Goal: Transaction & Acquisition: Subscribe to service/newsletter

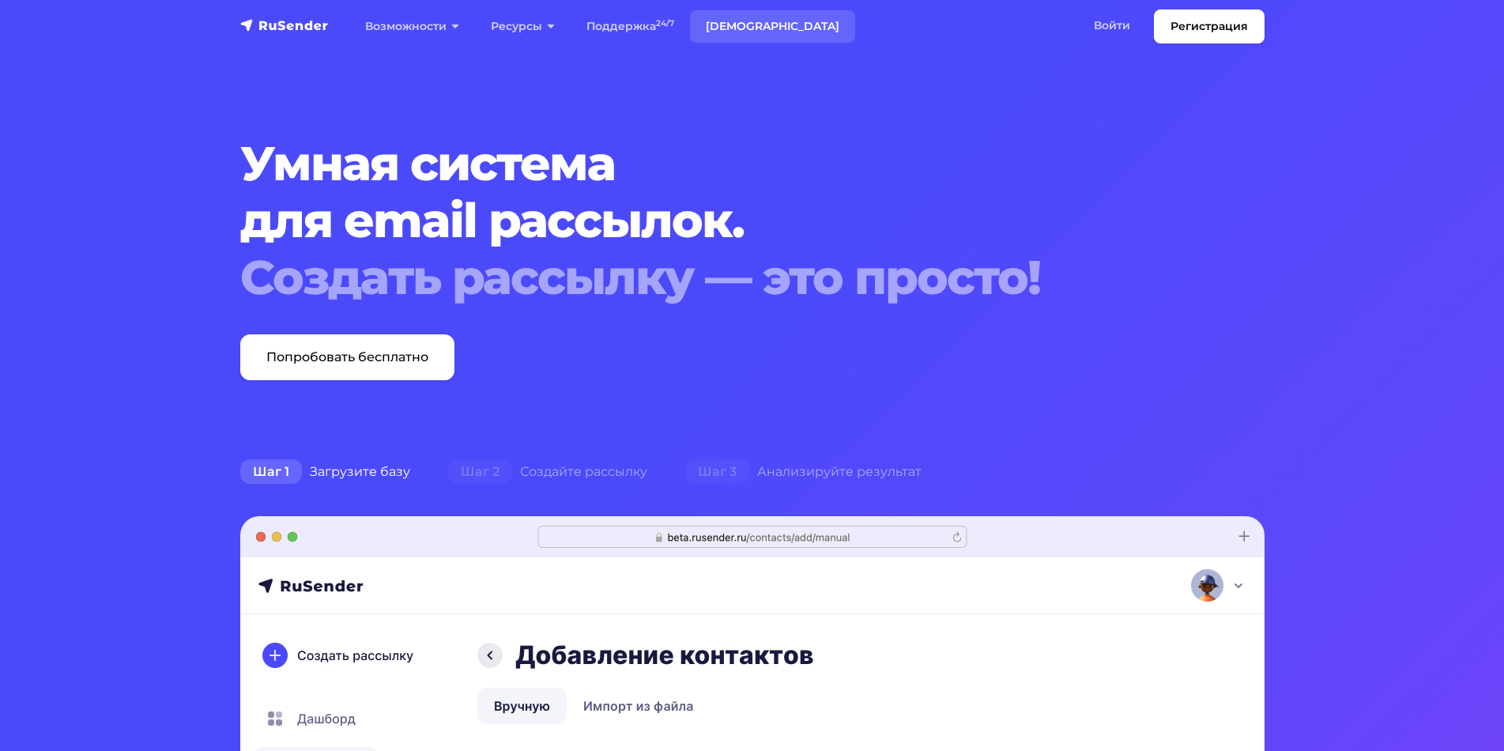
click at [738, 27] on link "[DEMOGRAPHIC_DATA]" at bounding box center [772, 26] width 165 height 32
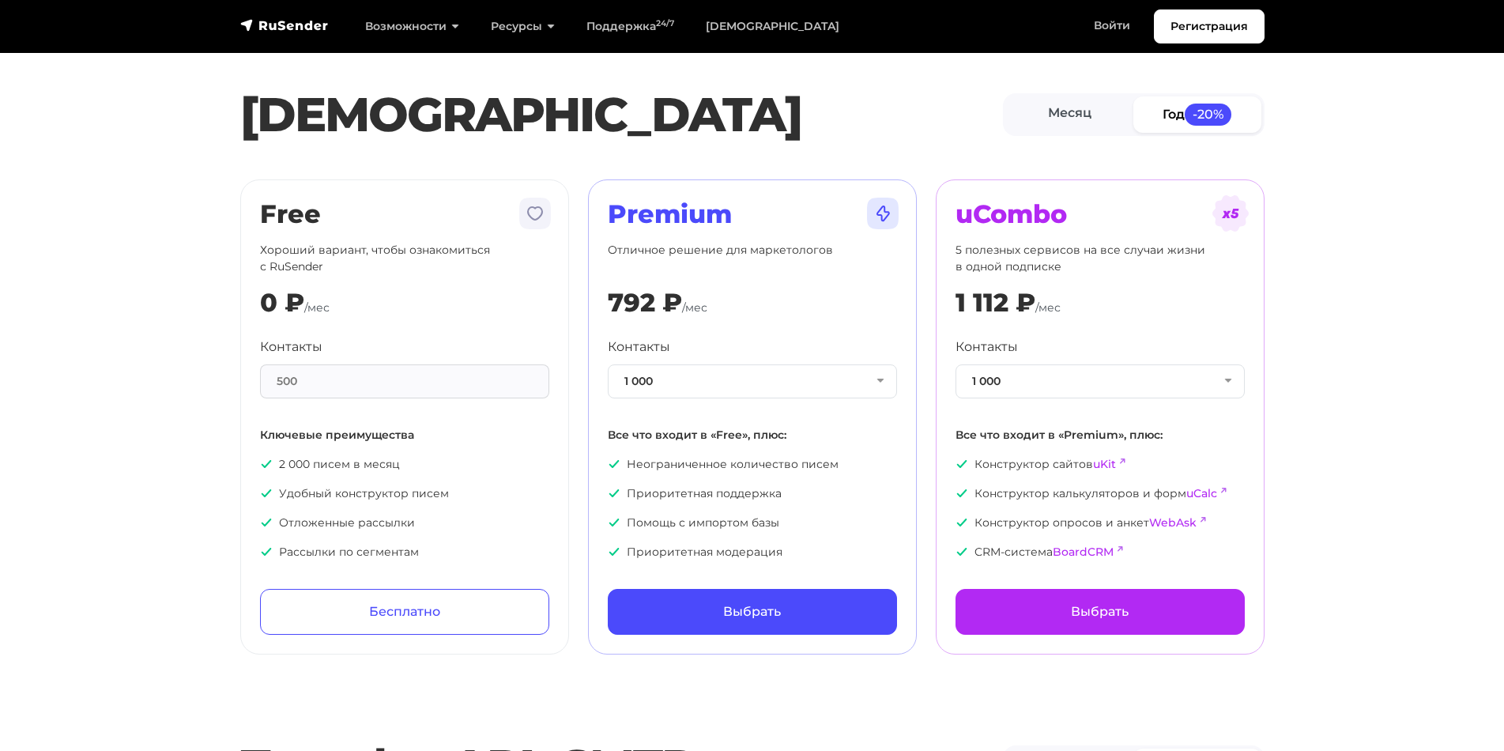
click at [503, 389] on div "500" at bounding box center [404, 381] width 289 height 34
click at [714, 383] on button "1 000" at bounding box center [752, 381] width 289 height 34
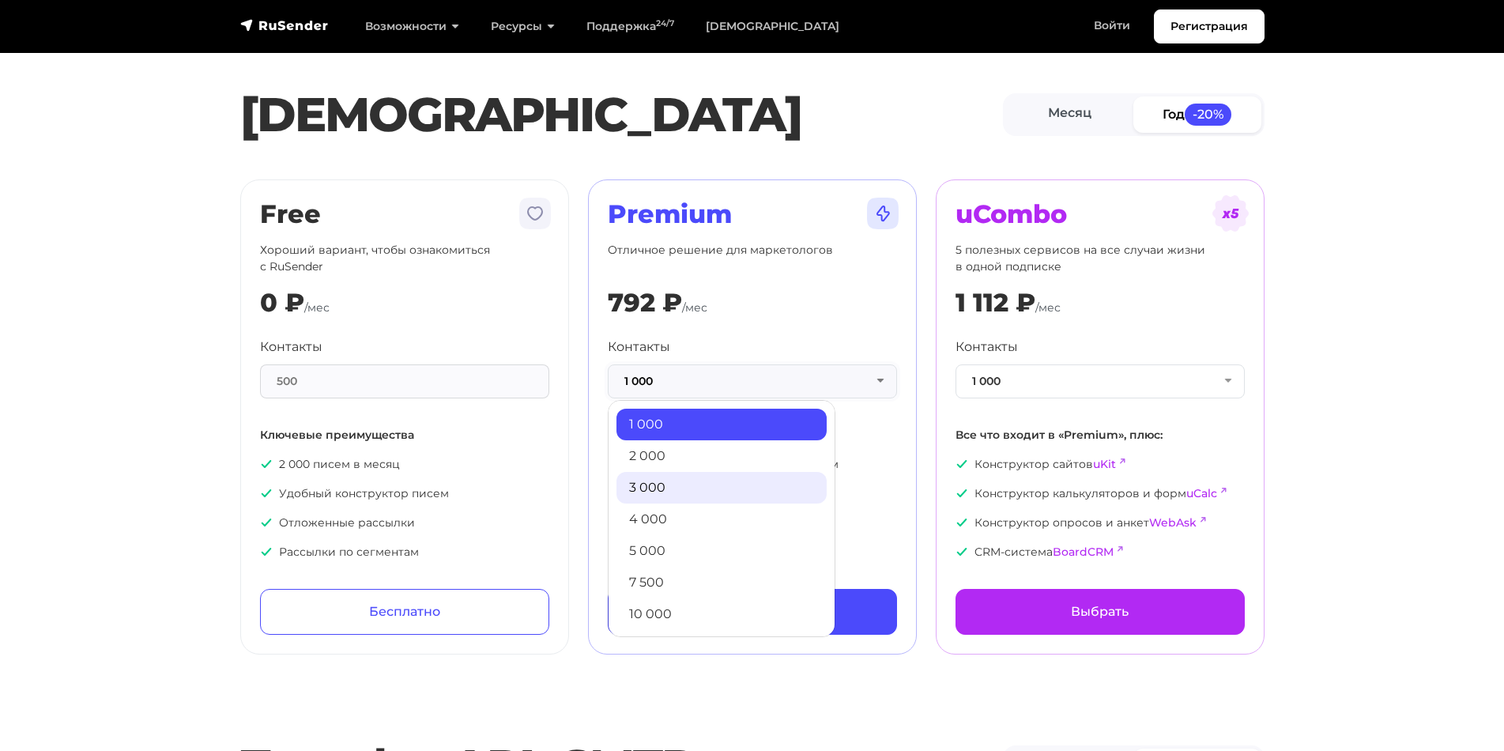
scroll to position [158, 0]
click at [691, 484] on link "13 000" at bounding box center [721, 488] width 210 height 32
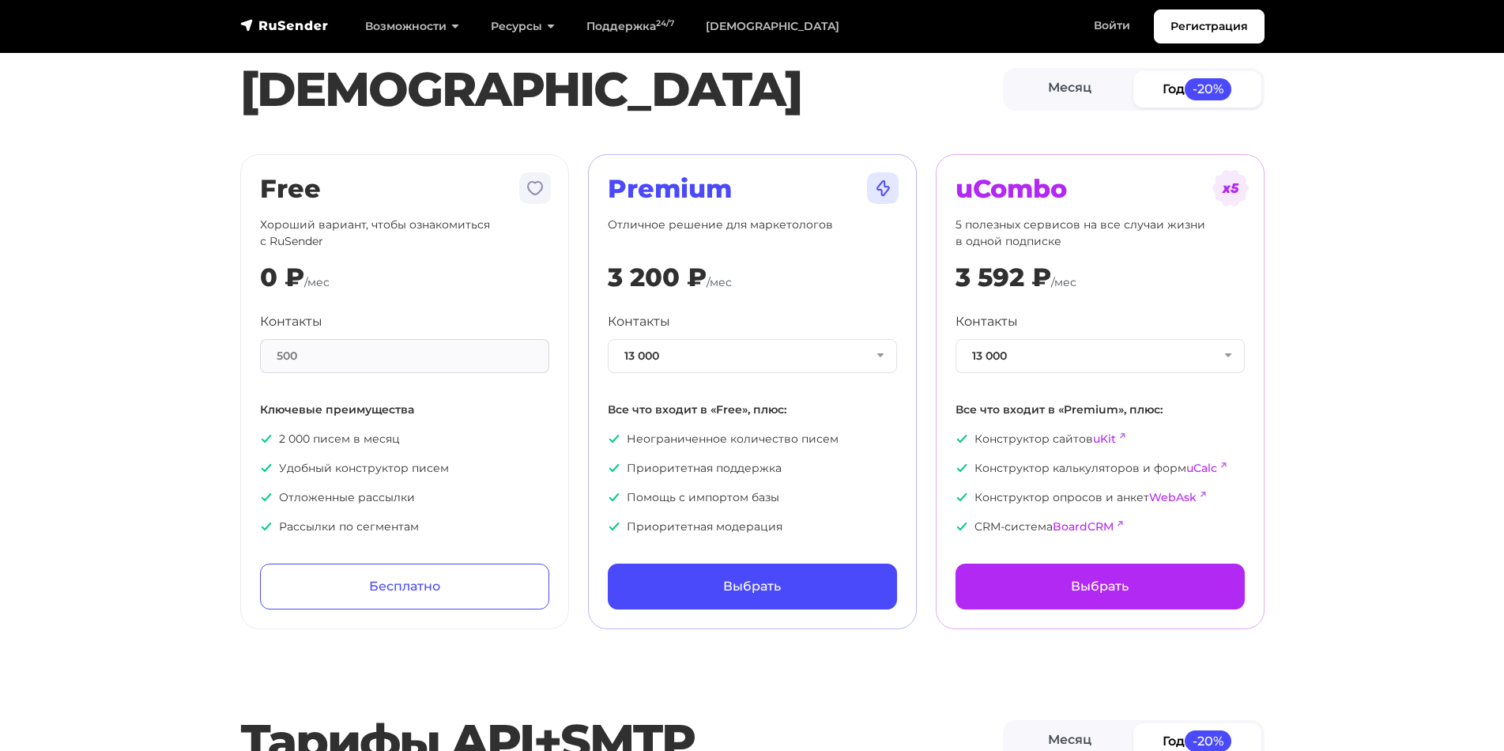
scroll to position [0, 0]
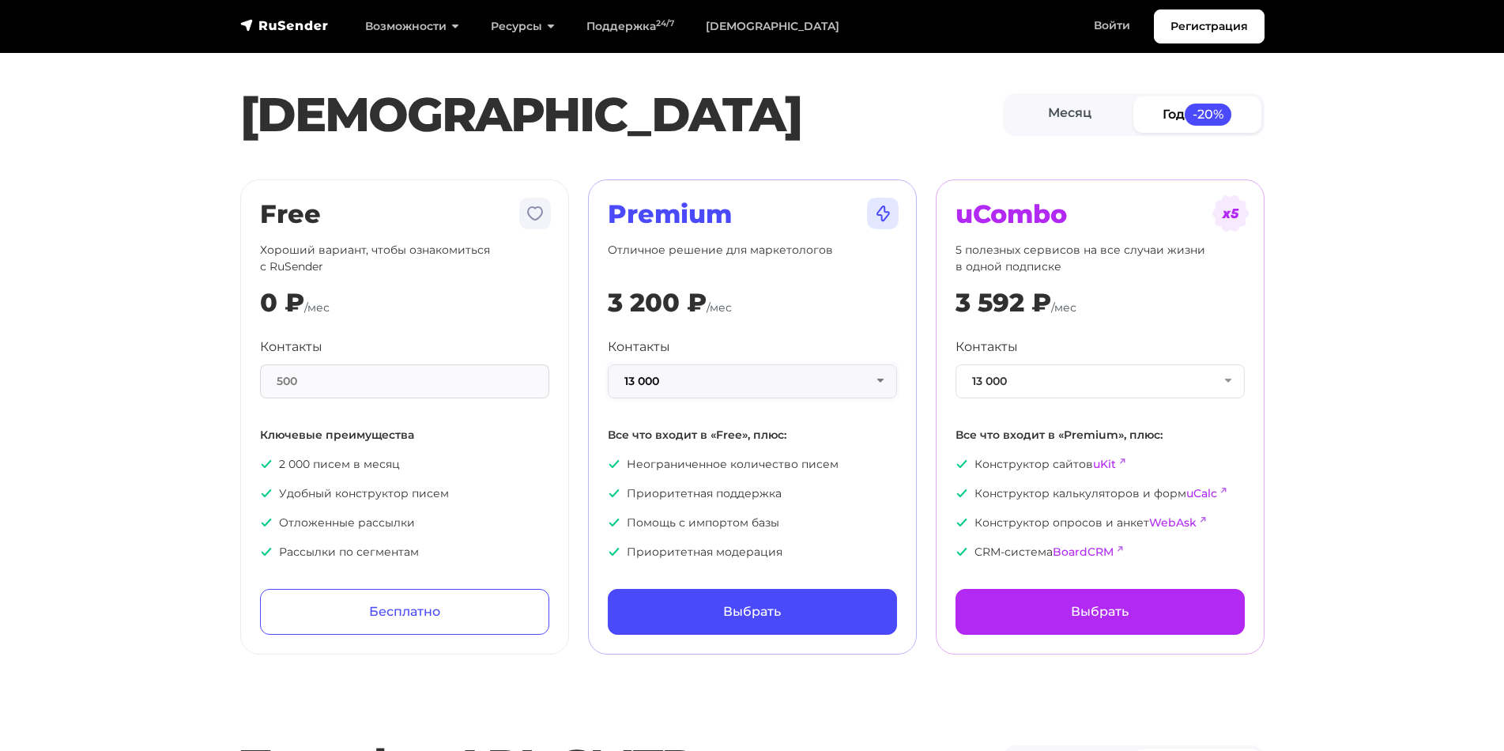
click at [880, 379] on button "13 000" at bounding box center [752, 381] width 289 height 34
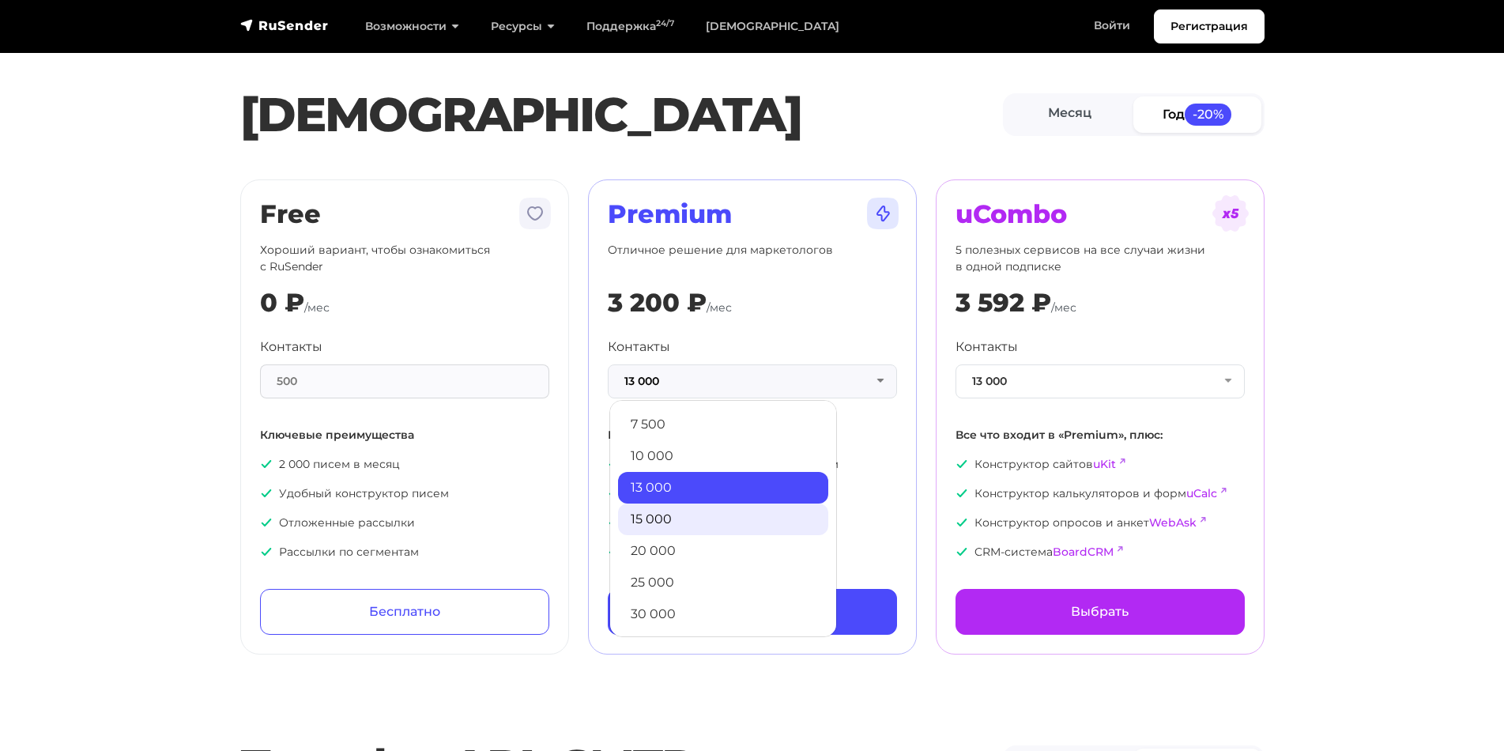
click at [666, 519] on link "15 000" at bounding box center [723, 519] width 210 height 32
